Goal: Information Seeking & Learning: Learn about a topic

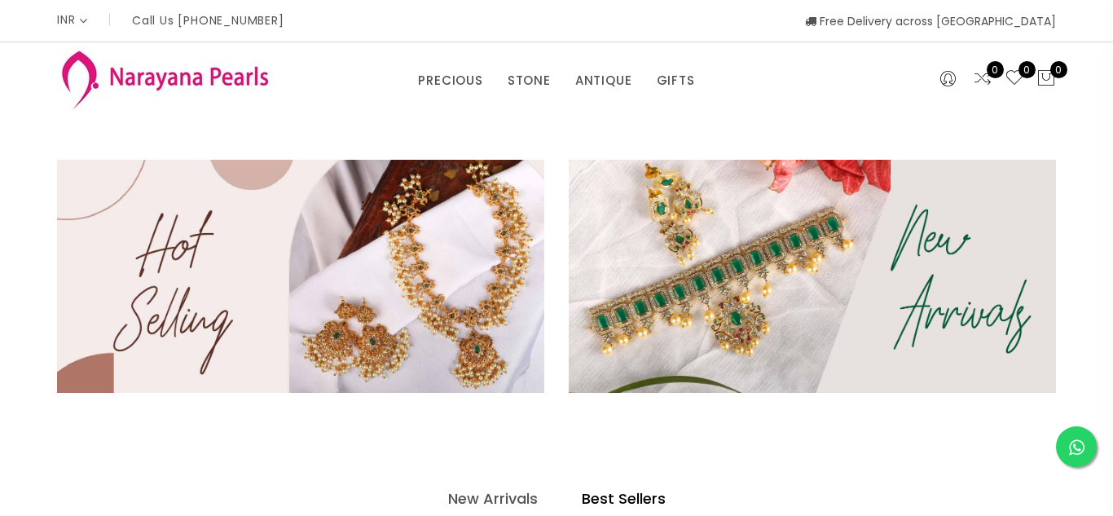
select select "INR"
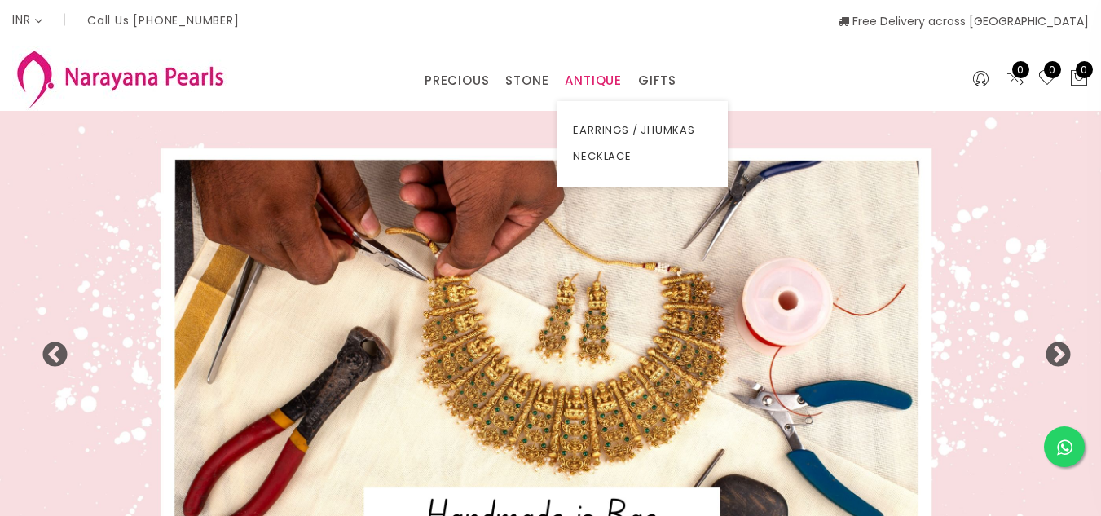
click at [591, 77] on link "ANTIQUE" at bounding box center [593, 80] width 57 height 24
click at [618, 161] on link "NECKLACE" at bounding box center [642, 156] width 139 height 26
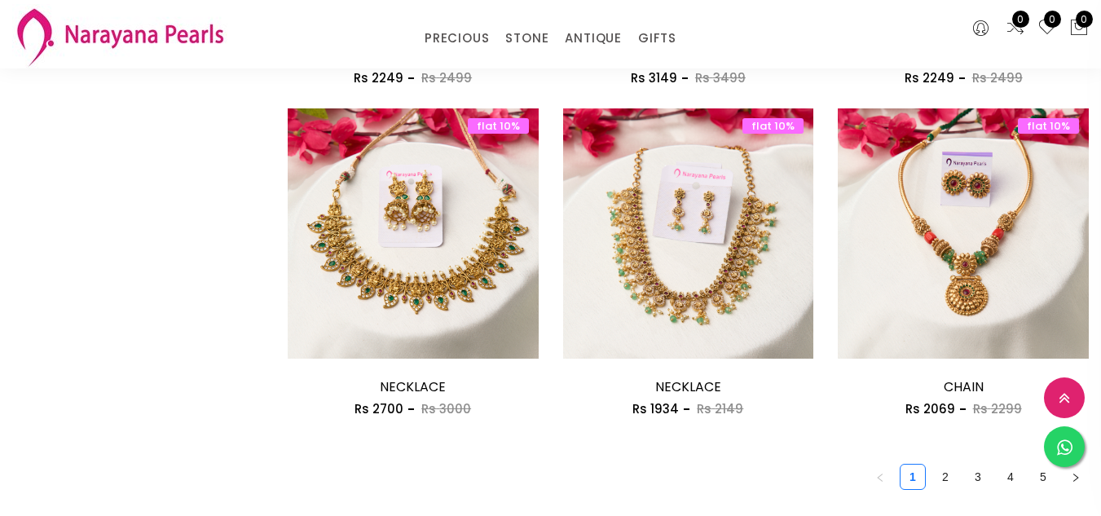
scroll to position [2148, 0]
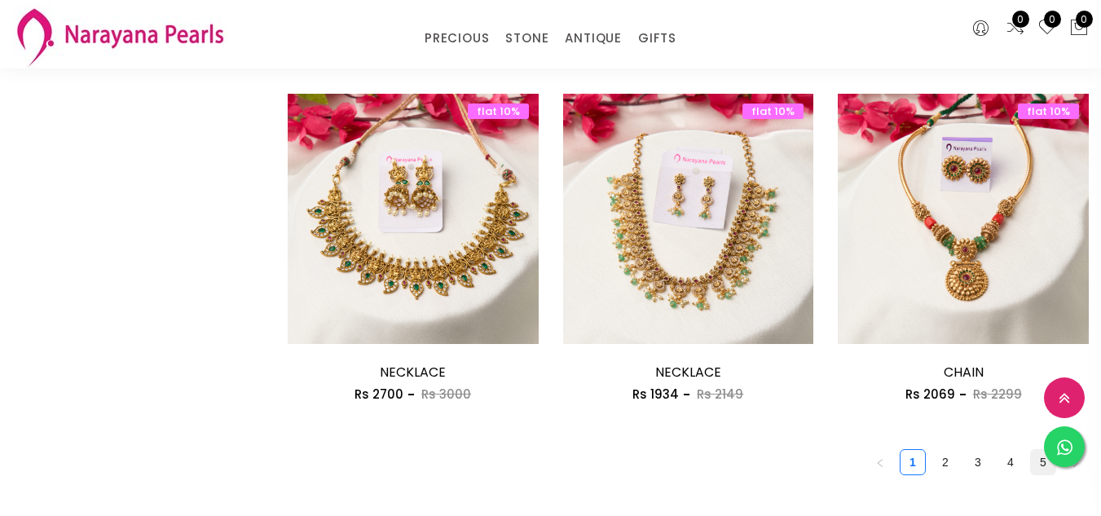
click at [1031, 450] on link "5" at bounding box center [1043, 462] width 24 height 24
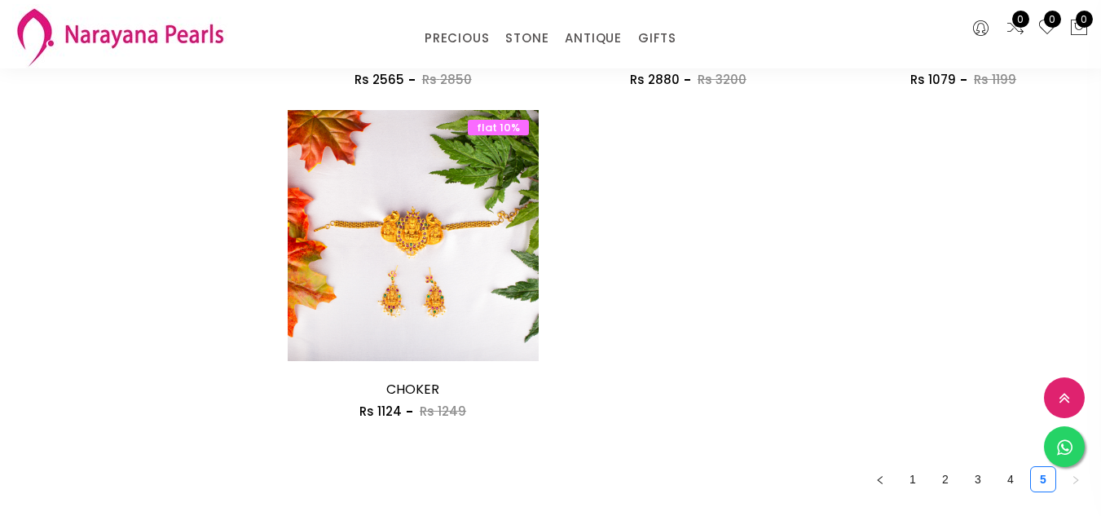
scroll to position [1143, 0]
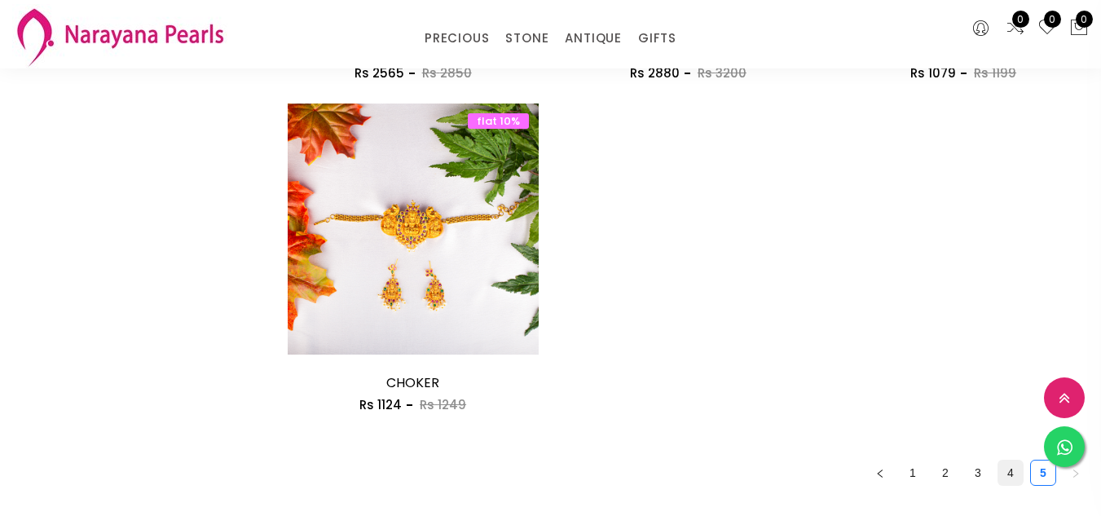
click at [998, 460] on link "4" at bounding box center [1010, 472] width 24 height 24
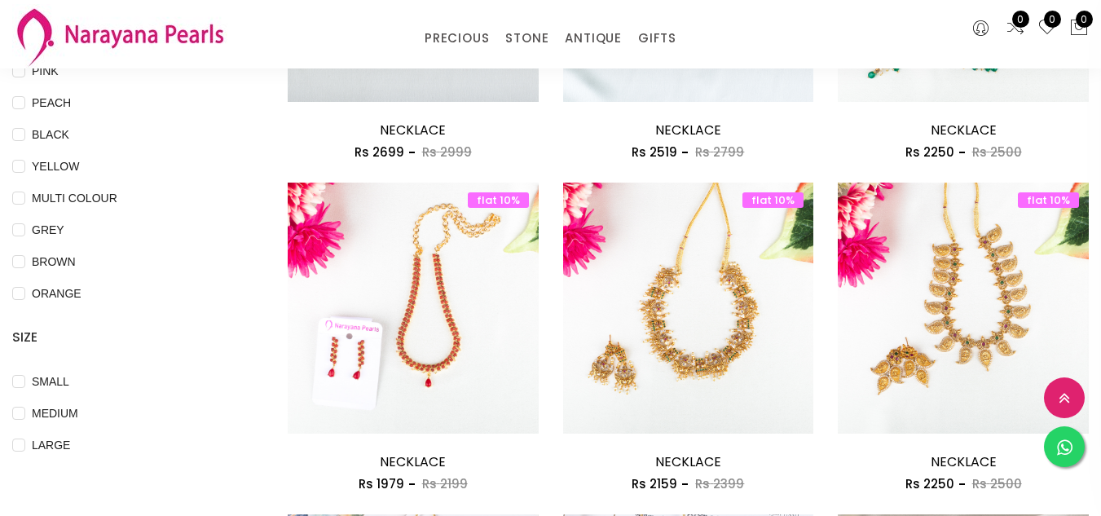
scroll to position [377, 0]
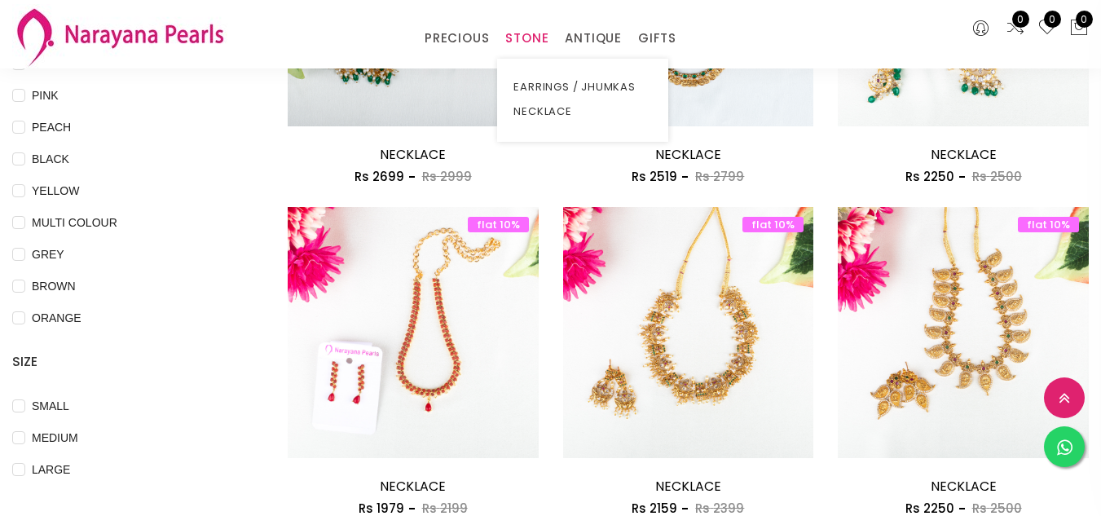
click at [532, 38] on link "STONE" at bounding box center [526, 38] width 43 height 24
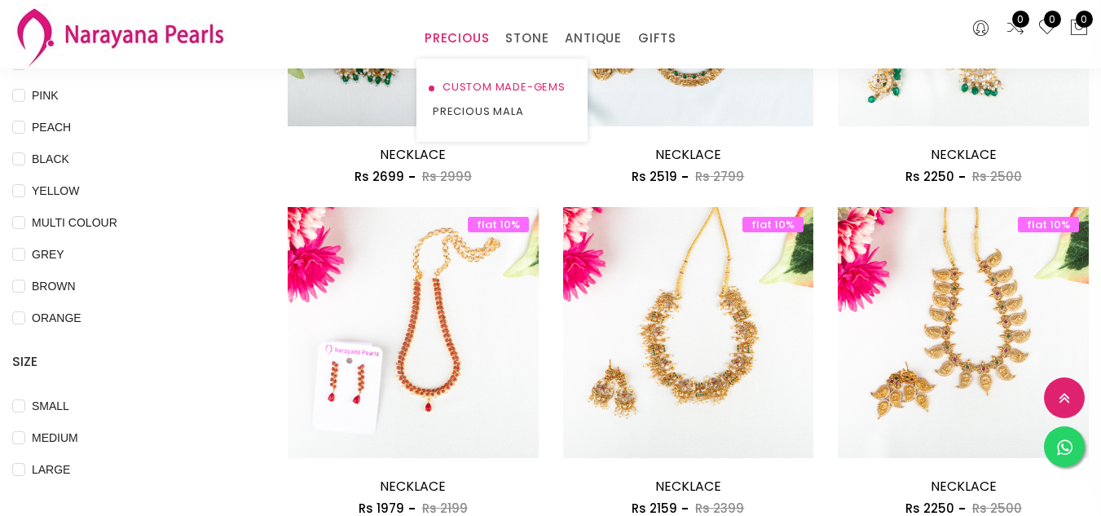
click at [466, 87] on link "CUSTOM MADE-GEMS" at bounding box center [502, 87] width 139 height 24
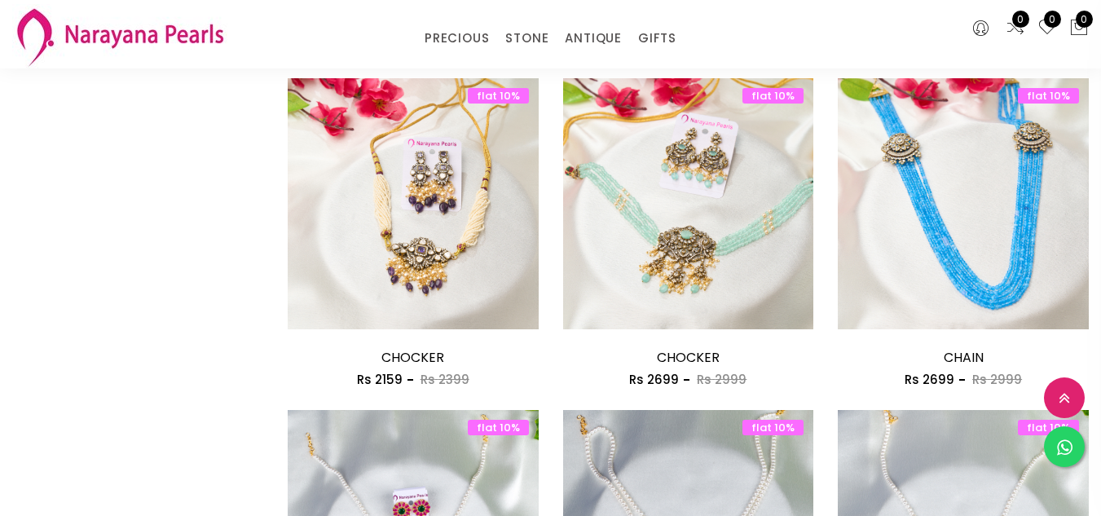
scroll to position [2043, 0]
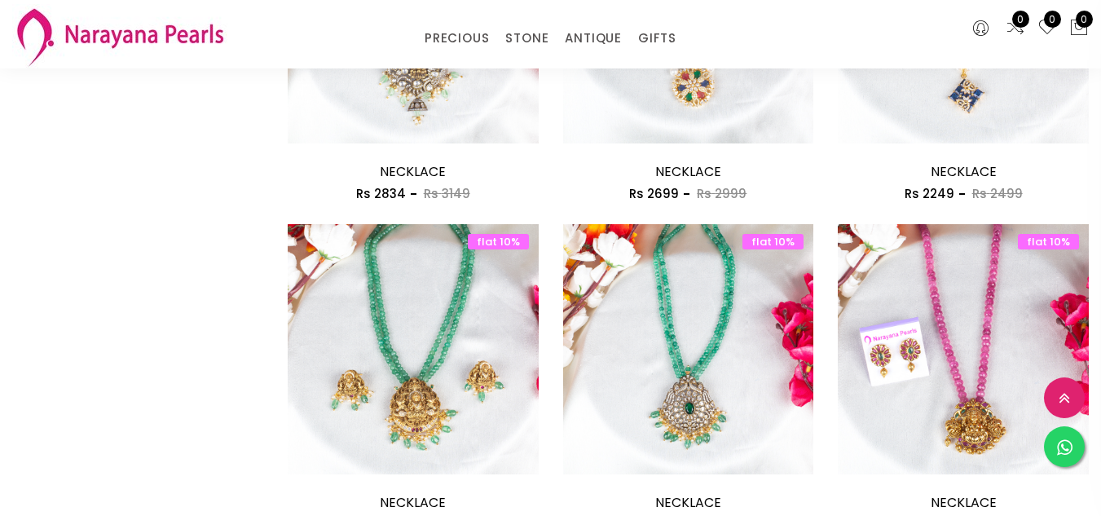
scroll to position [2042, 0]
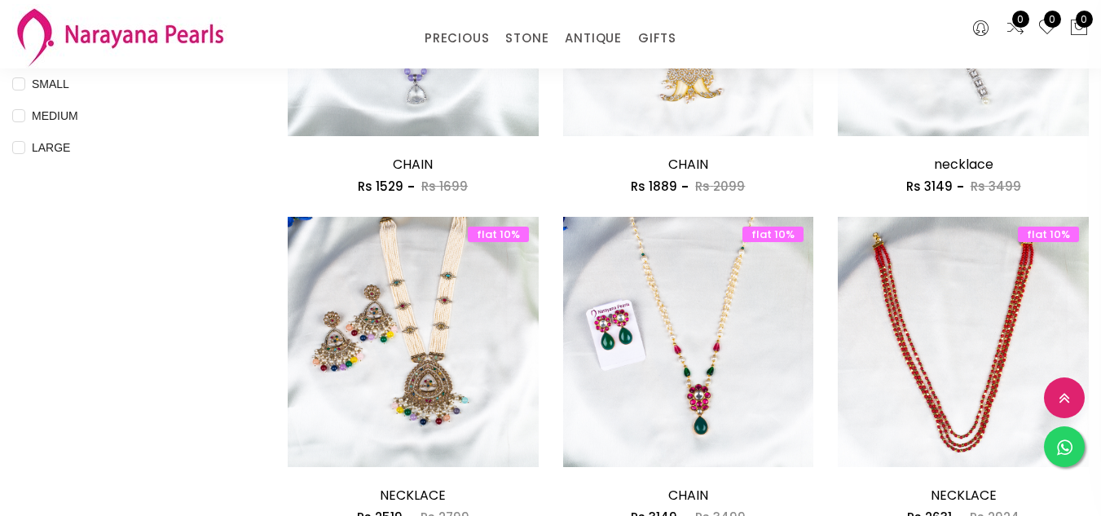
scroll to position [709, 0]
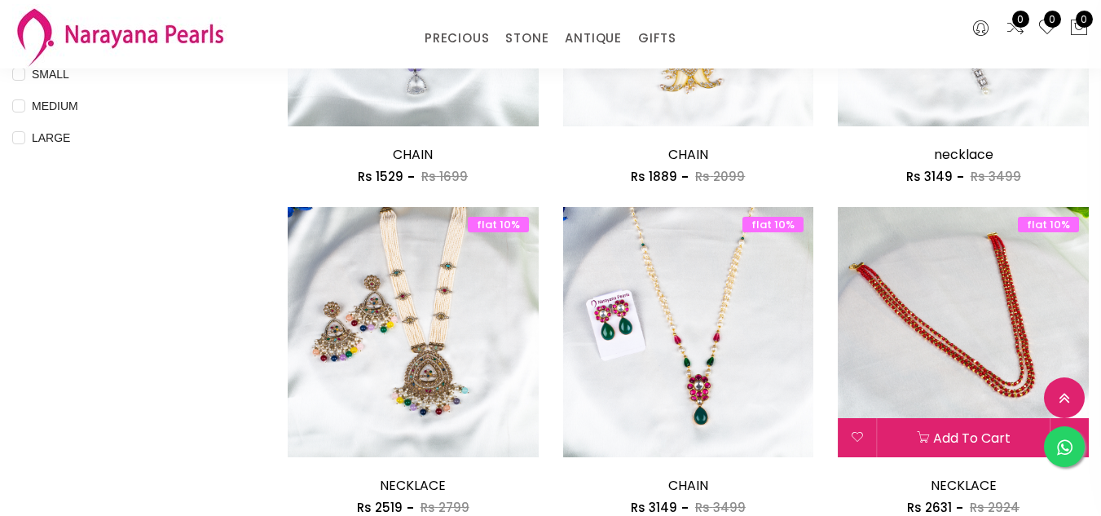
click at [891, 207] on img at bounding box center [963, 332] width 251 height 251
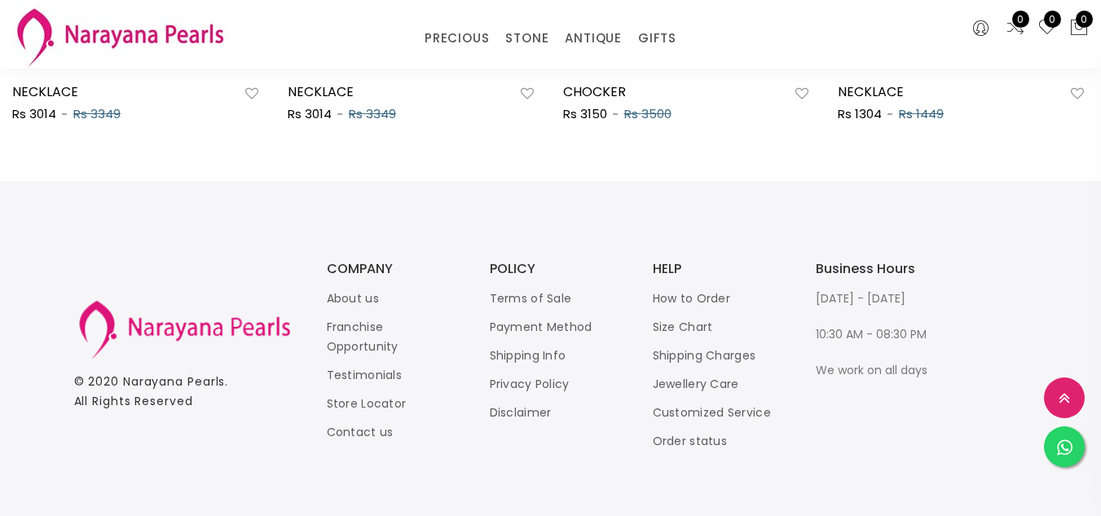
scroll to position [1234, 0]
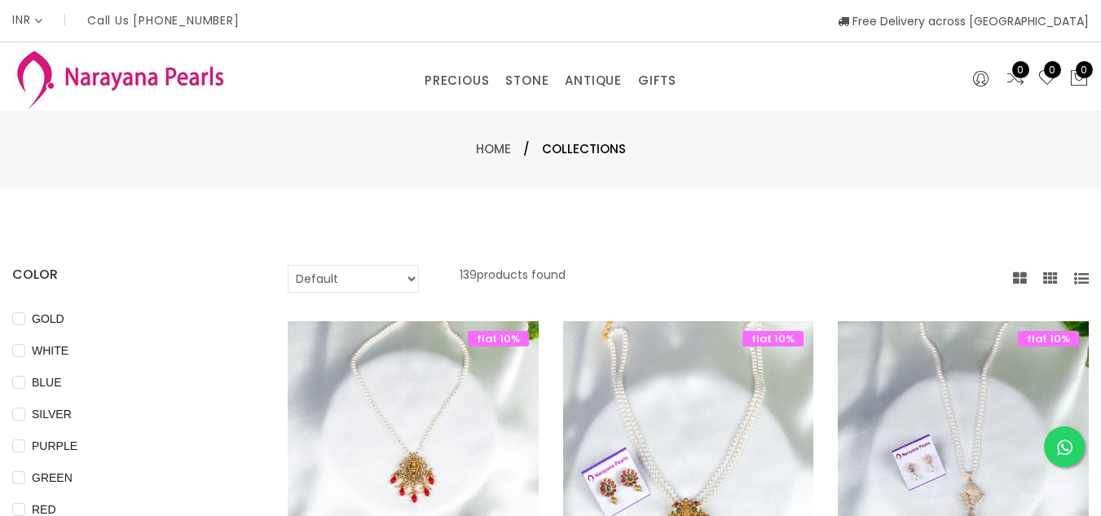
scroll to position [709, 0]
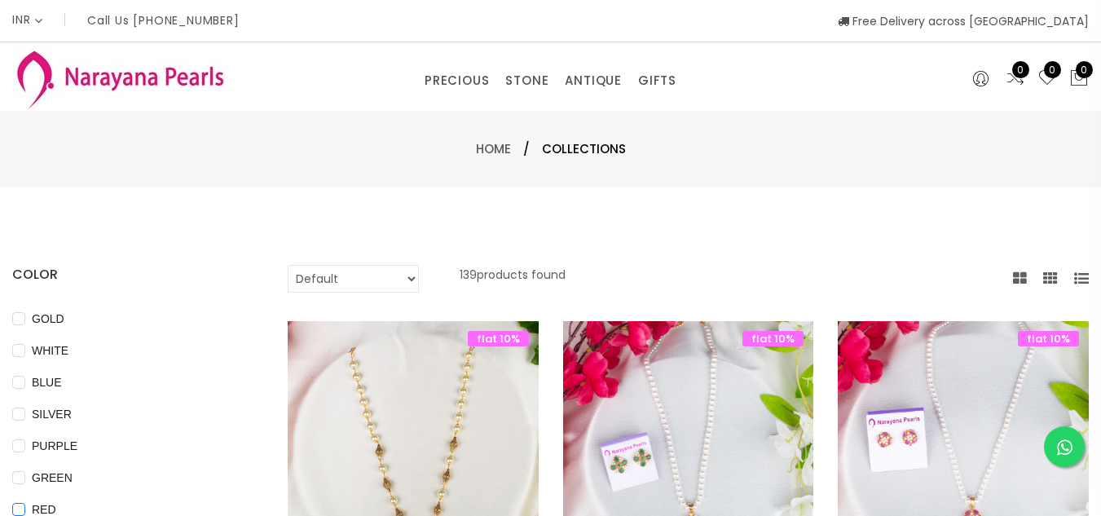
click at [63, 505] on span "RED" at bounding box center [43, 509] width 37 height 18
click at [25, 505] on input "RED" at bounding box center [18, 521] width 13 height 37
checkbox input "true"
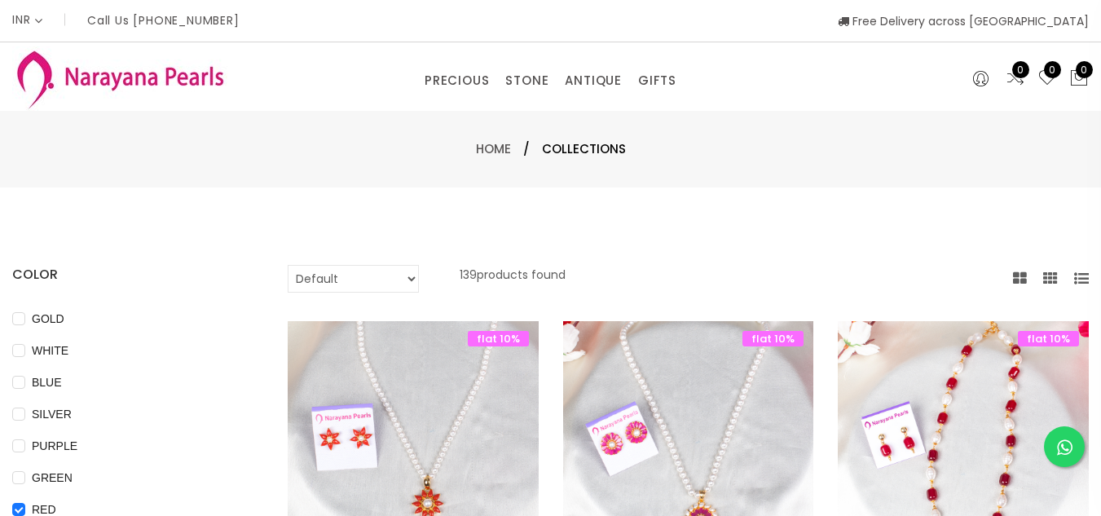
scroll to position [451, 0]
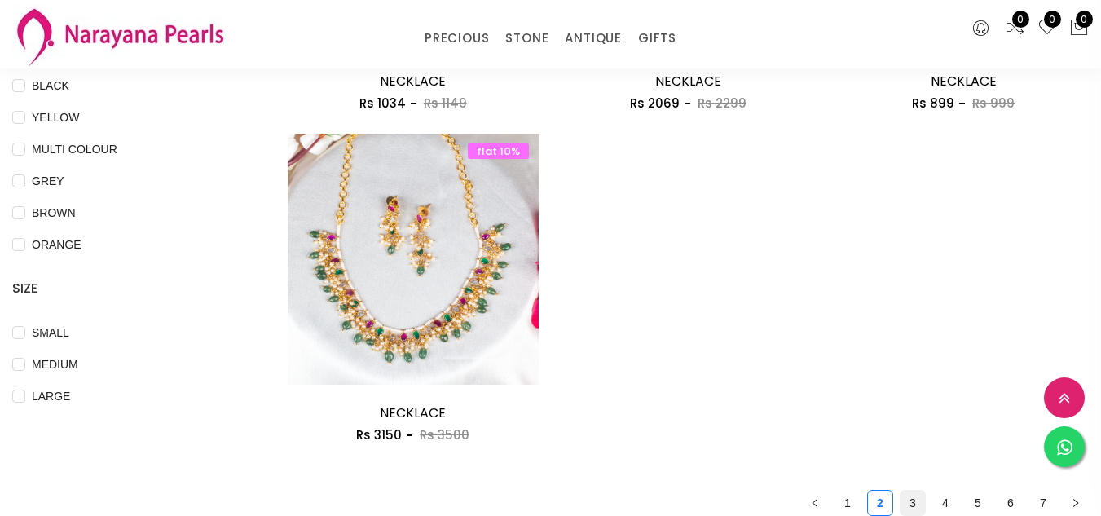
click at [900, 490] on link "3" at bounding box center [912, 502] width 24 height 24
click at [933, 490] on link "4" at bounding box center [945, 502] width 24 height 24
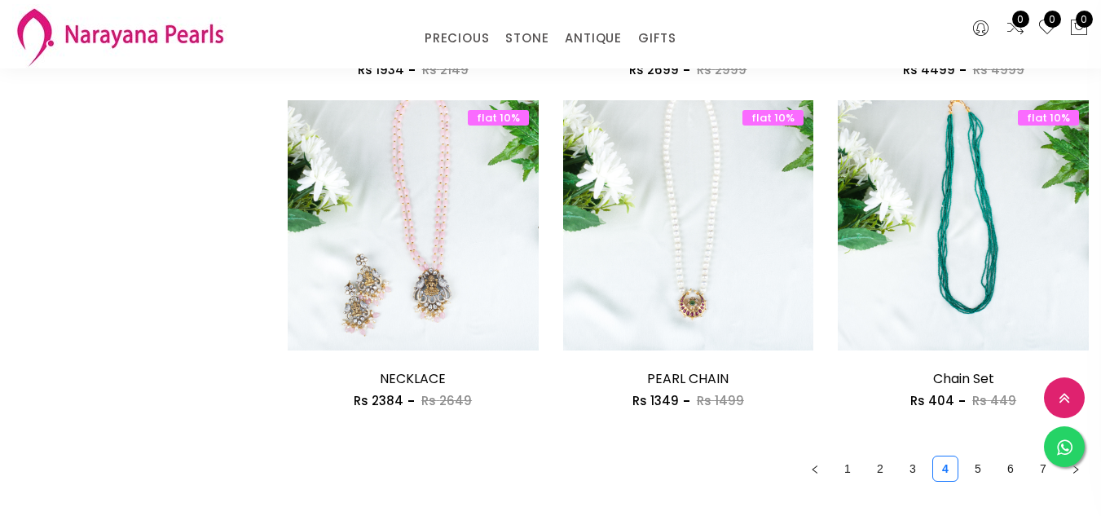
scroll to position [2131, 0]
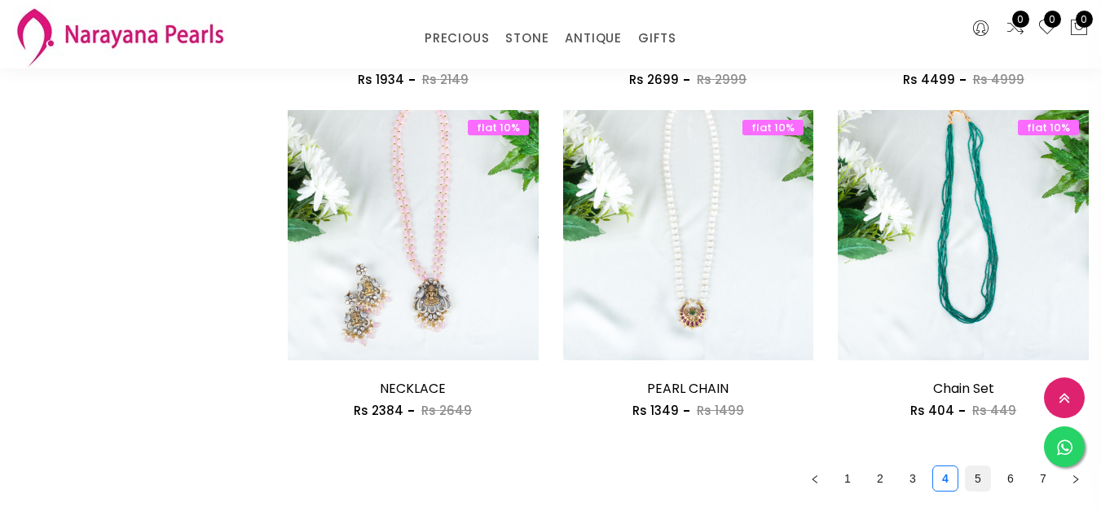
click at [965, 466] on link "5" at bounding box center [977, 478] width 24 height 24
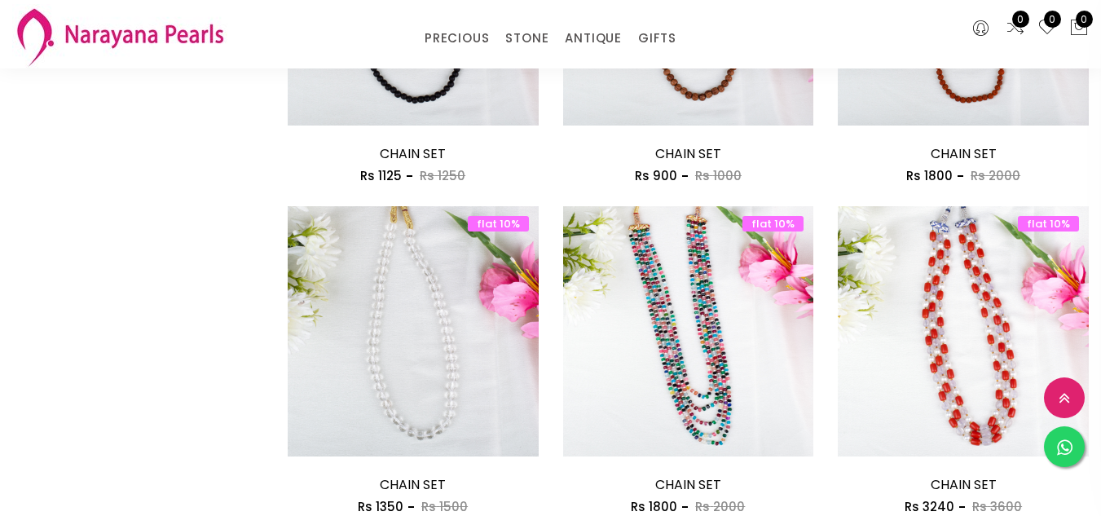
scroll to position [2050, 0]
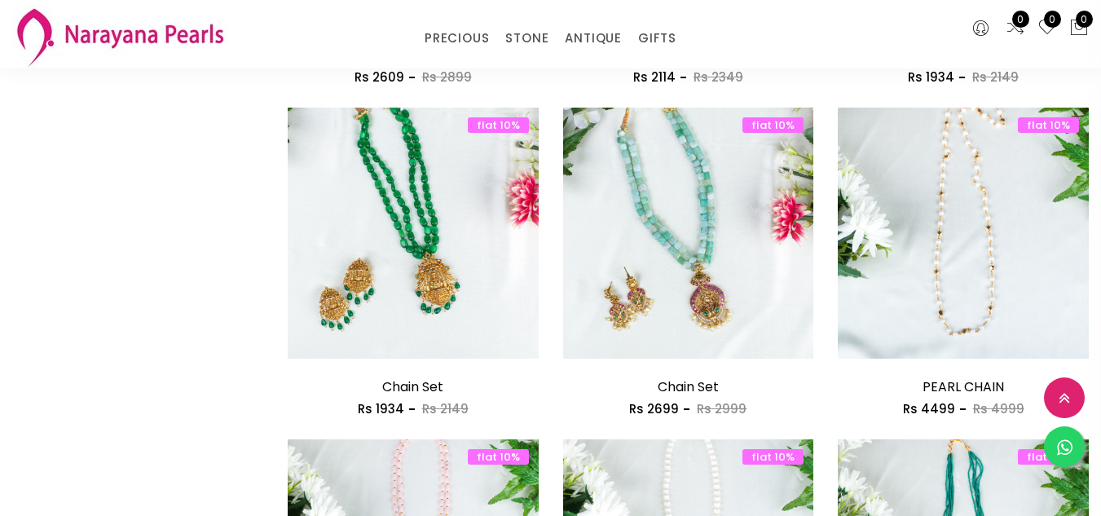
scroll to position [2253, 0]
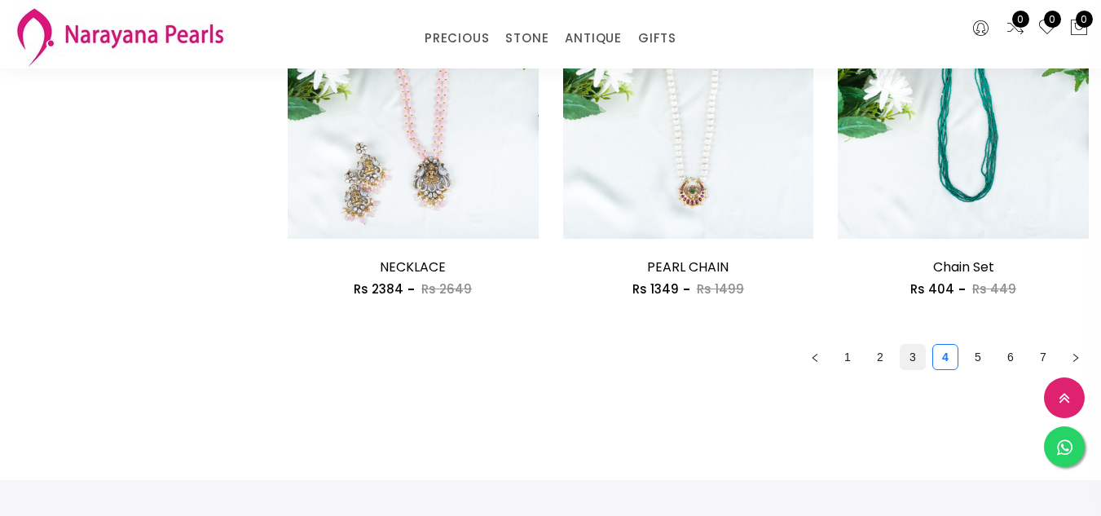
click at [900, 345] on link "3" at bounding box center [912, 357] width 24 height 24
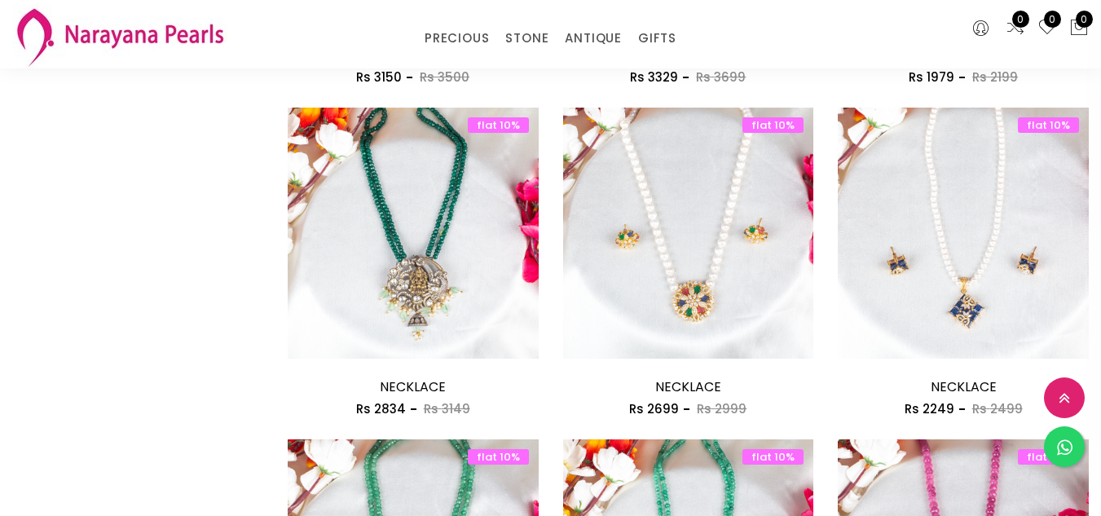
scroll to position [2253, 0]
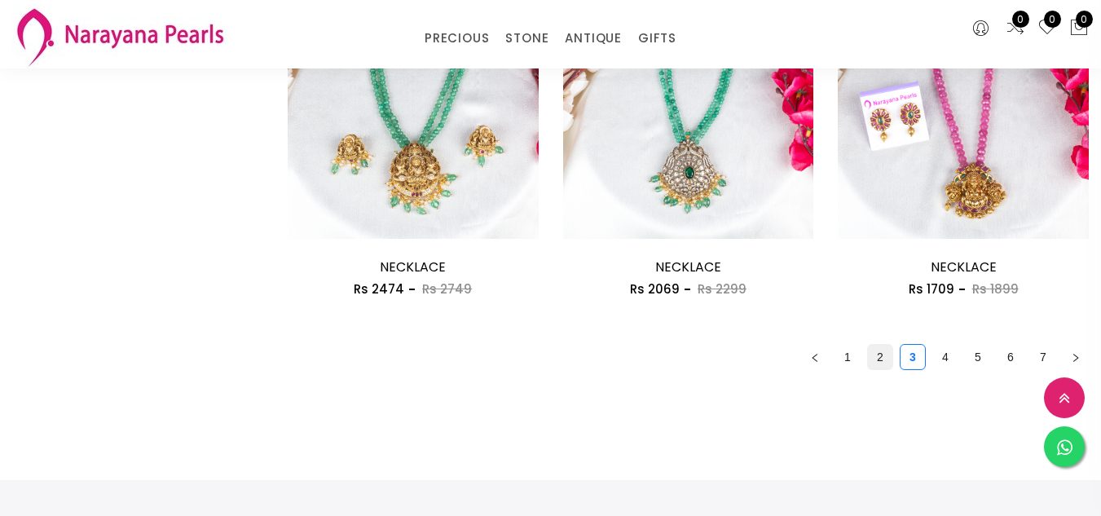
click at [868, 345] on link "2" at bounding box center [880, 357] width 24 height 24
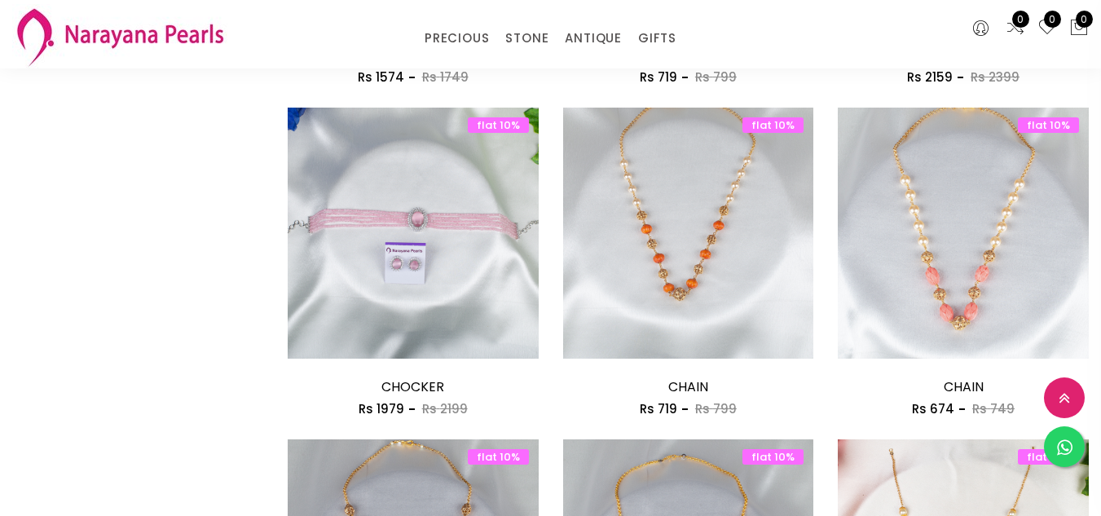
scroll to position [2253, 0]
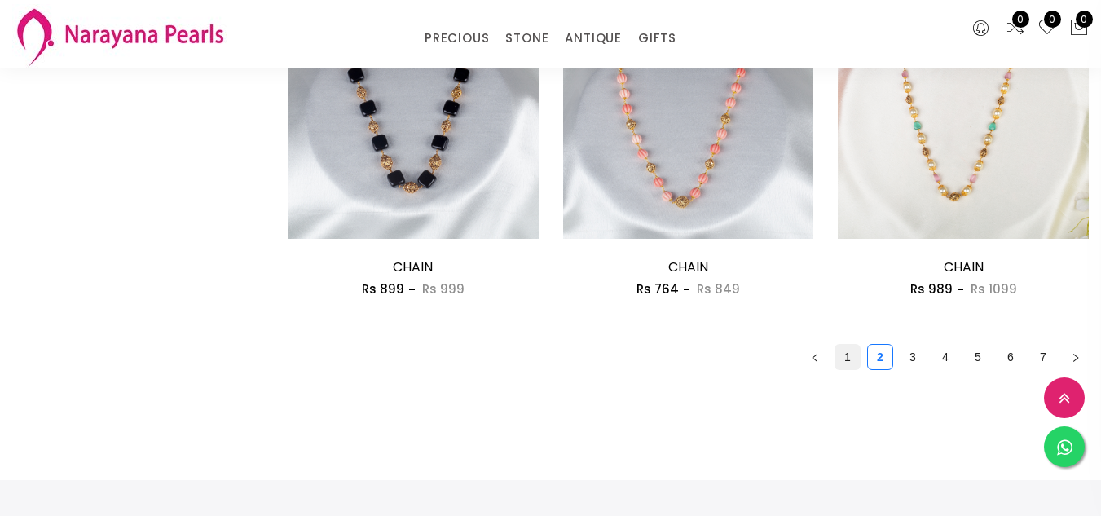
click at [835, 345] on link "1" at bounding box center [847, 357] width 24 height 24
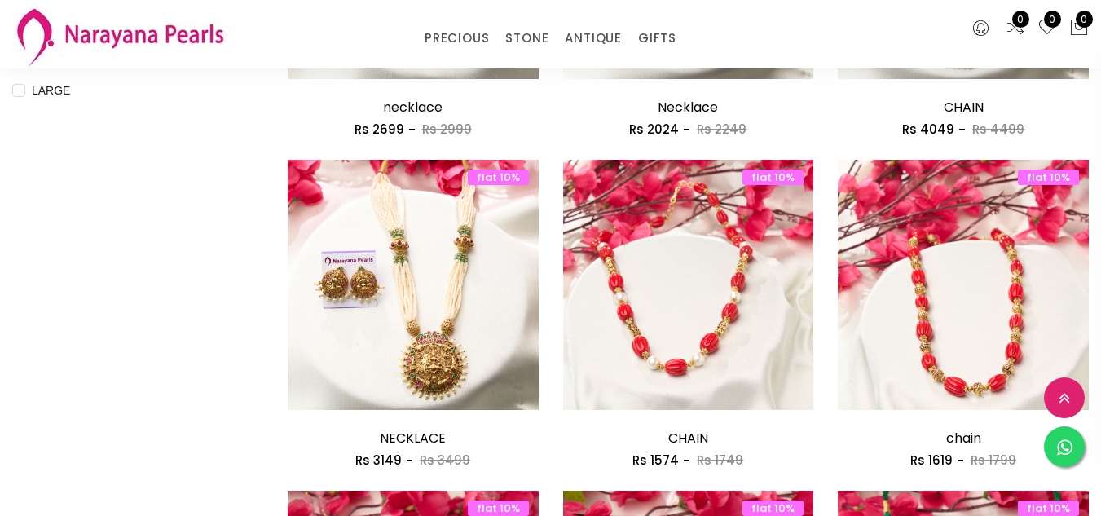
scroll to position [749, 0]
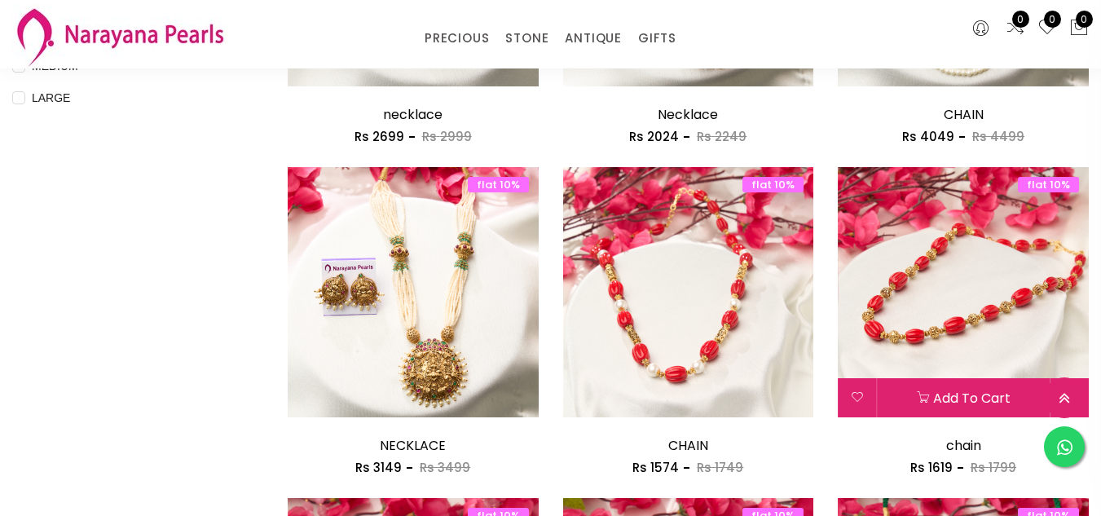
click at [921, 243] on img at bounding box center [963, 292] width 251 height 251
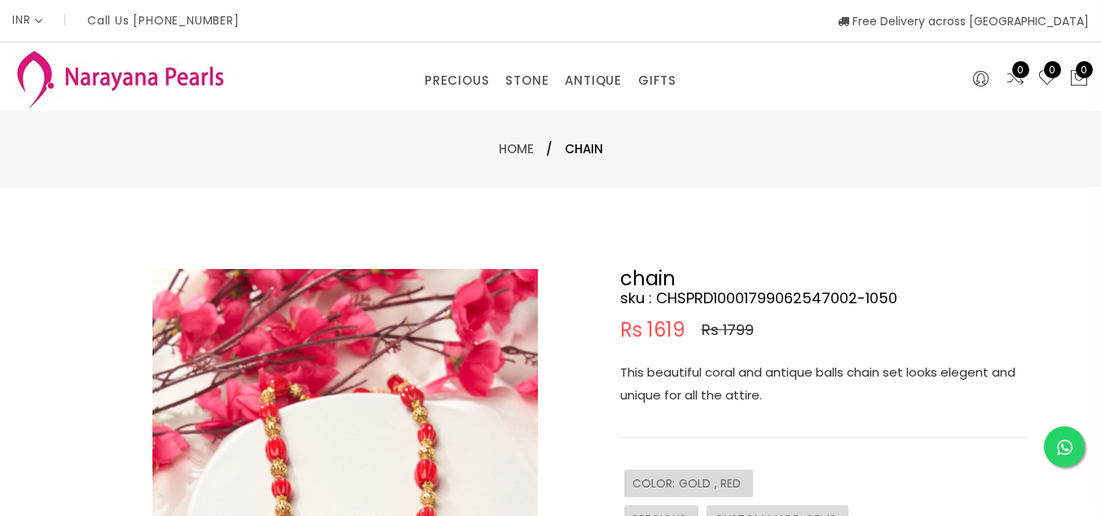
scroll to position [451, 0]
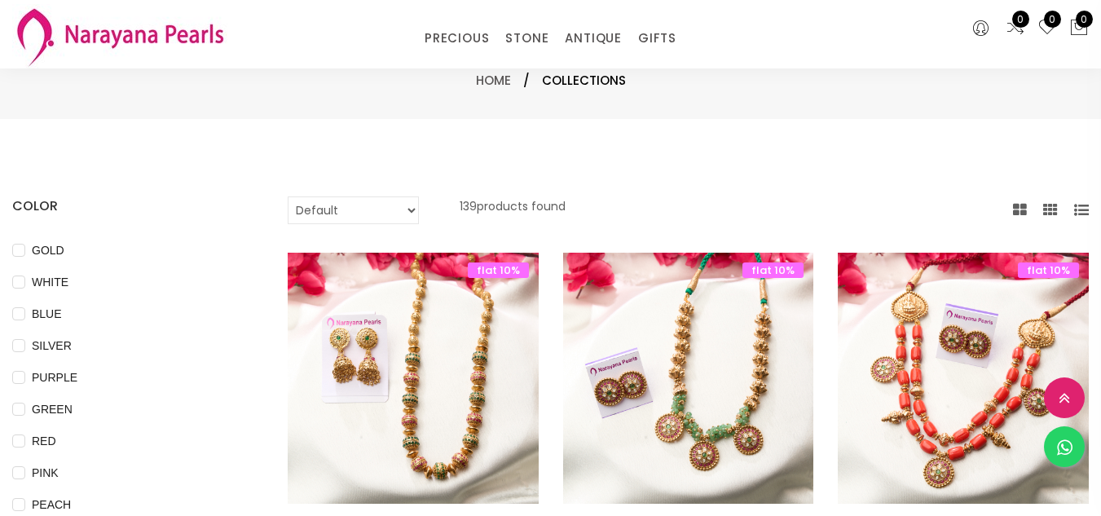
scroll to position [451, 0]
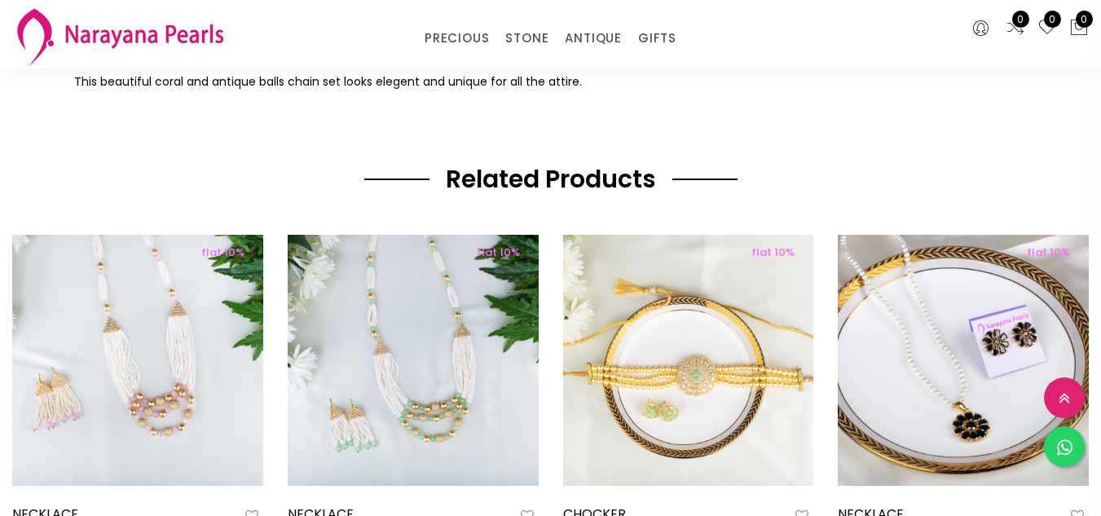
scroll to position [333, 0]
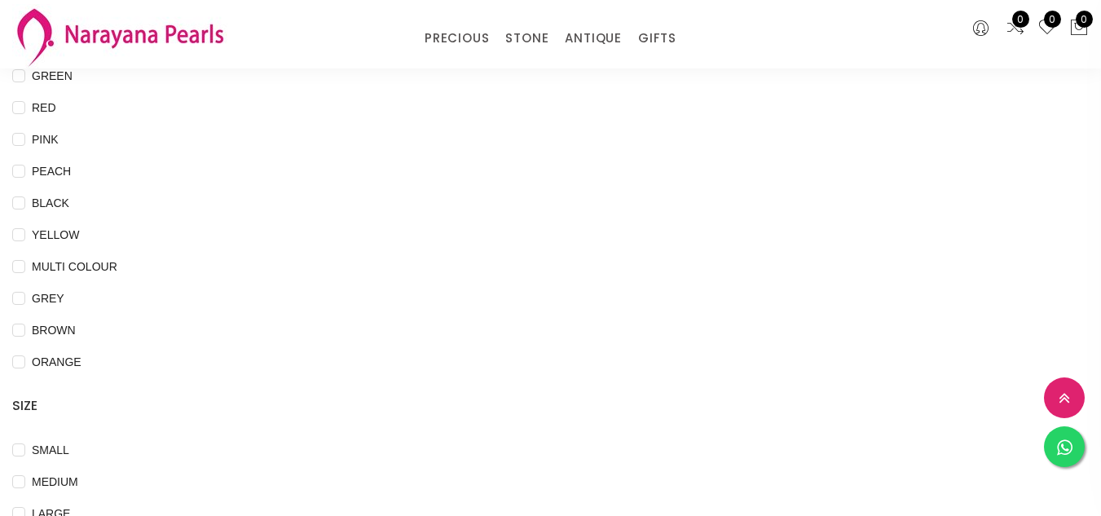
scroll to position [451, 0]
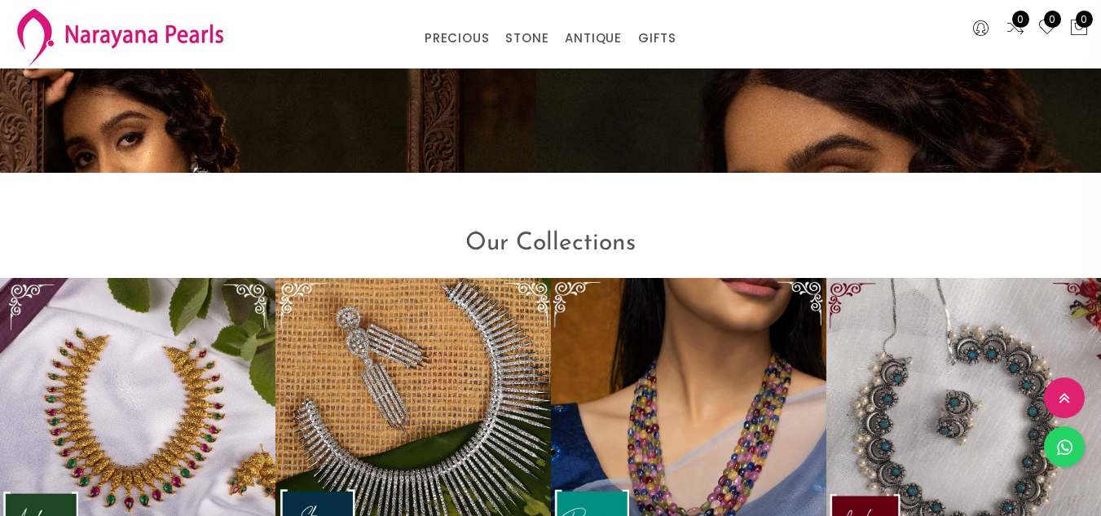
scroll to position [2259, 0]
